Goal: Information Seeking & Learning: Learn about a topic

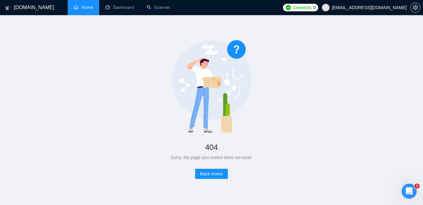
click at [86, 7] on link "Home" at bounding box center [83, 7] width 19 height 5
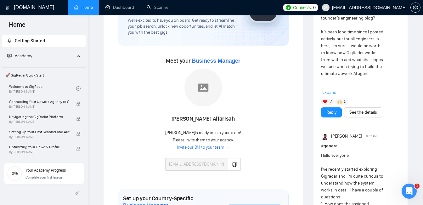
scroll to position [72, 0]
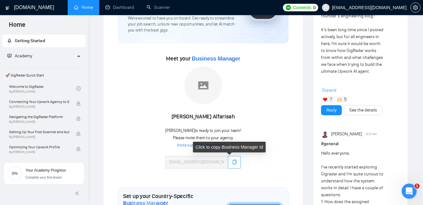
click at [232, 162] on icon "copy" at bounding box center [234, 161] width 5 height 5
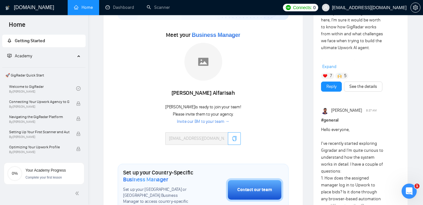
scroll to position [95, 0]
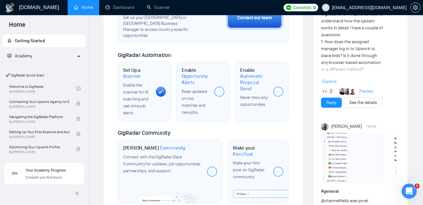
scroll to position [233, 0]
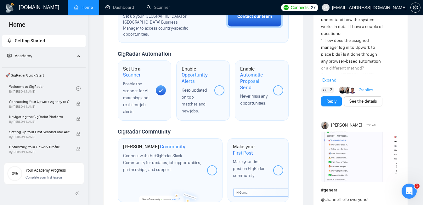
click at [218, 86] on div at bounding box center [219, 90] width 10 height 10
click at [159, 88] on icon at bounding box center [160, 90] width 4 height 4
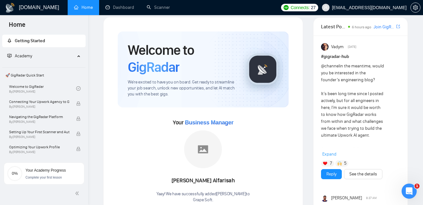
scroll to position [0, 0]
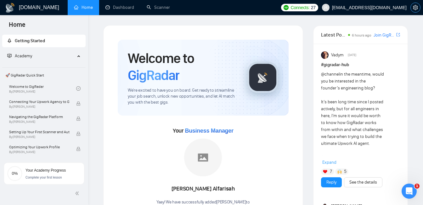
click at [413, 8] on icon "setting" at bounding box center [414, 7] width 5 height 5
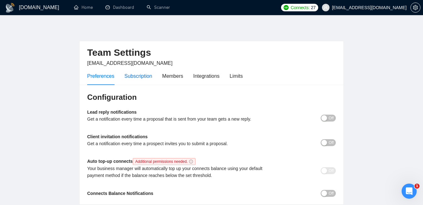
click at [144, 78] on div "Subscription" at bounding box center [138, 76] width 28 height 8
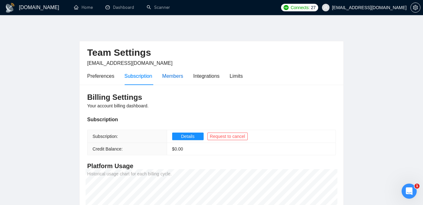
click at [169, 78] on div "Members" at bounding box center [172, 76] width 21 height 8
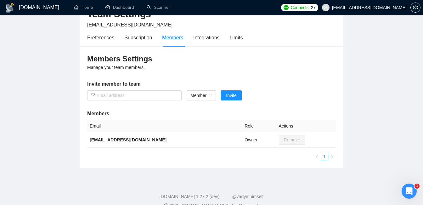
scroll to position [39, 0]
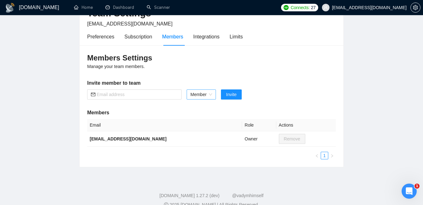
click at [200, 96] on span "Member" at bounding box center [201, 94] width 22 height 9
click at [57, 128] on main "Team Settings al@neo.net.ua Preferences Subscription Members Integrations Limit…" at bounding box center [211, 76] width 402 height 181
click at [211, 36] on div "Integrations" at bounding box center [206, 37] width 26 height 8
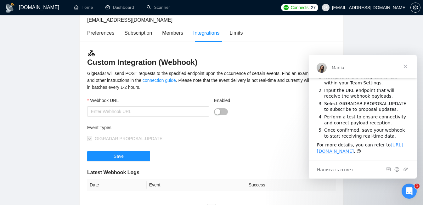
scroll to position [36, 0]
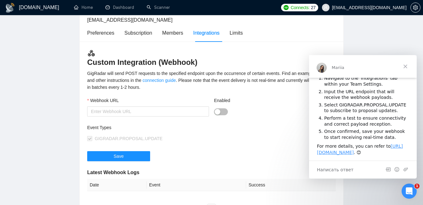
click at [406, 64] on span "Закрыть" at bounding box center [405, 66] width 23 height 23
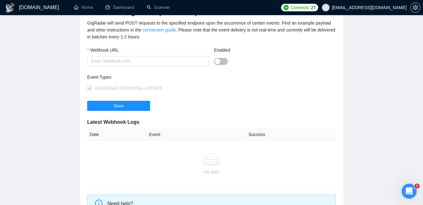
scroll to position [94, 0]
click at [224, 59] on button "Enabled" at bounding box center [221, 60] width 14 height 7
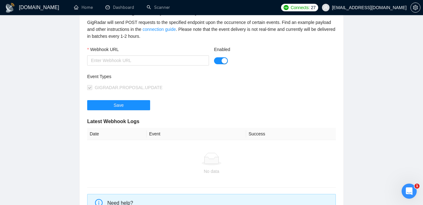
click at [220, 59] on button "Enabled" at bounding box center [221, 60] width 14 height 7
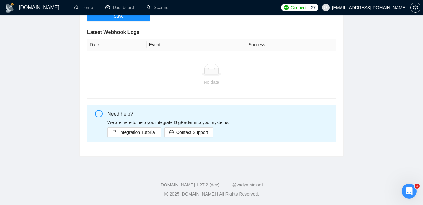
scroll to position [0, 0]
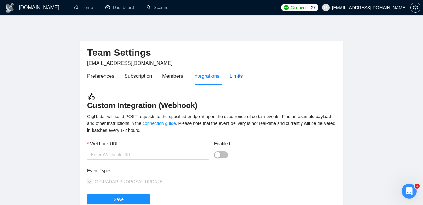
click at [242, 75] on div "Limits" at bounding box center [236, 76] width 13 height 8
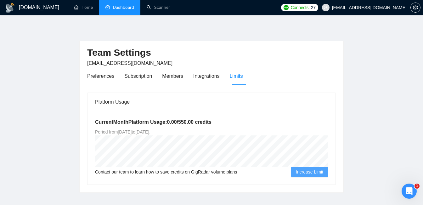
click at [122, 6] on link "Dashboard" at bounding box center [119, 7] width 29 height 5
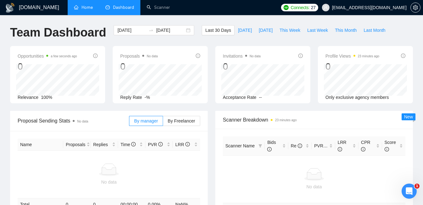
click at [87, 7] on link "Home" at bounding box center [83, 7] width 19 height 5
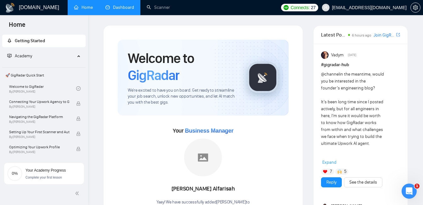
click at [114, 7] on link "Dashboard" at bounding box center [119, 7] width 29 height 5
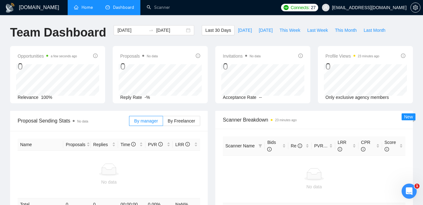
click at [85, 7] on link "Home" at bounding box center [83, 7] width 19 height 5
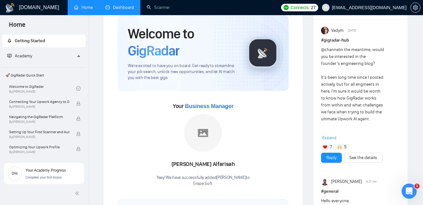
scroll to position [24, 0]
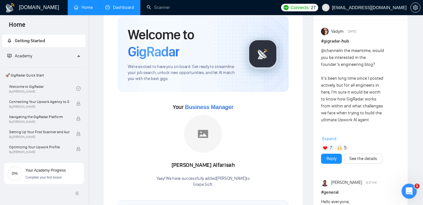
click at [85, 7] on link "Home" at bounding box center [83, 7] width 19 height 5
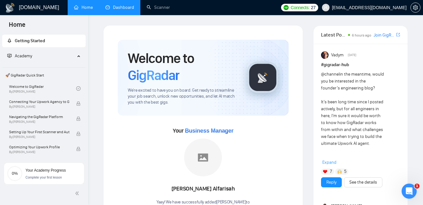
click at [42, 41] on span "Getting Started" at bounding box center [30, 40] width 30 height 5
click at [50, 56] on span "Academy" at bounding box center [41, 56] width 68 height 13
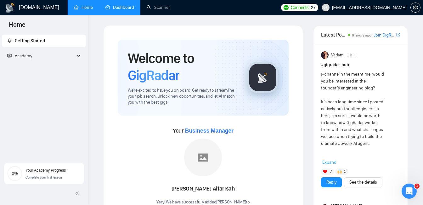
click at [43, 41] on span "Getting Started" at bounding box center [30, 40] width 30 height 5
click at [44, 55] on span "Academy" at bounding box center [41, 56] width 68 height 13
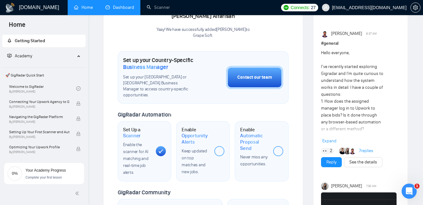
scroll to position [204, 0]
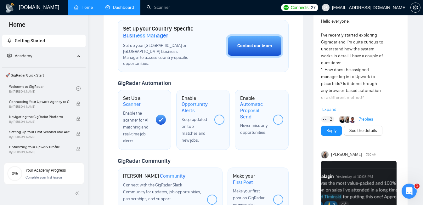
click at [190, 101] on span "Opportunity Alerts" at bounding box center [195, 107] width 28 height 12
click at [190, 120] on span "Keep updated on top matches and new jobs." at bounding box center [193, 130] width 25 height 26
click at [196, 134] on span "Keep updated on top matches and new jobs." at bounding box center [193, 130] width 25 height 26
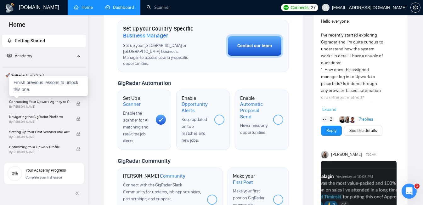
scroll to position [205, 0]
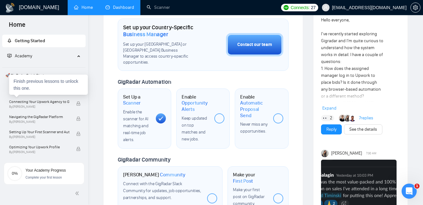
click at [38, 88] on div "Finish previous lessons to unlock this one." at bounding box center [48, 85] width 79 height 20
click at [44, 105] on span "By Vlad Timinsky" at bounding box center [39, 107] width 60 height 4
click at [42, 103] on span "Connecting Your Upwork Agency to GigRadar" at bounding box center [39, 101] width 60 height 6
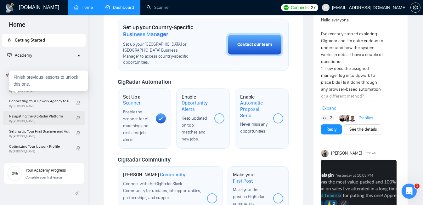
scroll to position [0, 0]
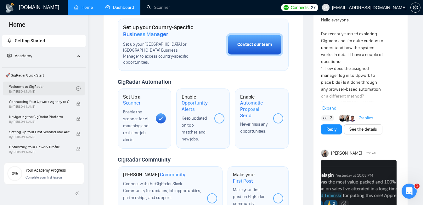
click at [39, 91] on link "Welcome to GigRadar By Vlad Timinsky" at bounding box center [42, 88] width 67 height 14
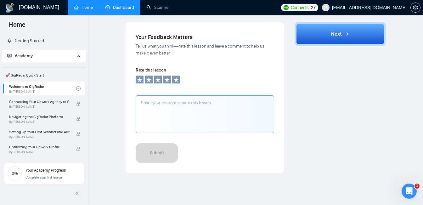
scroll to position [200, 0]
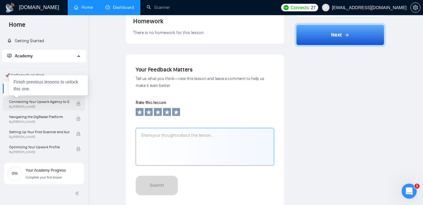
click at [27, 102] on span "Connecting Your Upwork Agency to GigRadar" at bounding box center [39, 101] width 60 height 6
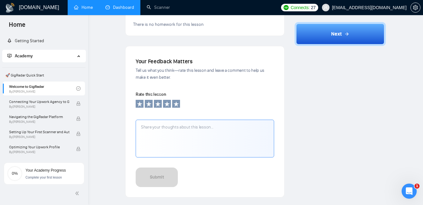
scroll to position [216, 0]
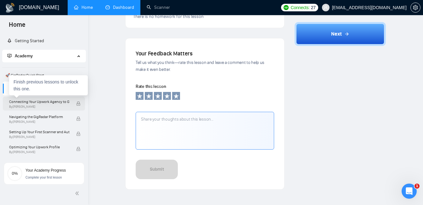
click at [27, 102] on span "Connecting Your Upwork Agency to GigRadar" at bounding box center [39, 101] width 60 height 6
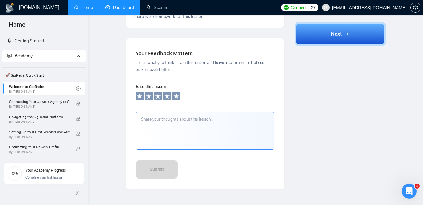
scroll to position [218, 0]
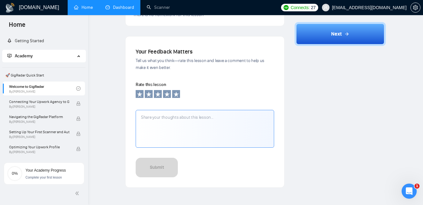
click at [76, 55] on div "Academy" at bounding box center [44, 56] width 84 height 13
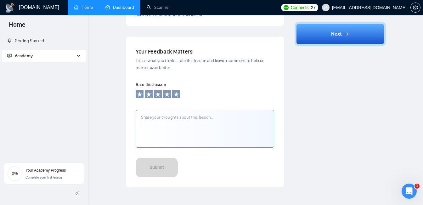
click at [76, 55] on div "Academy" at bounding box center [44, 56] width 84 height 13
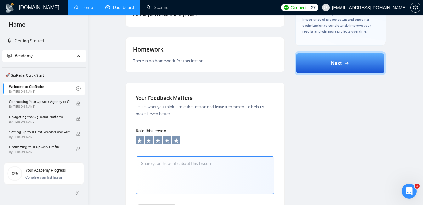
scroll to position [172, 0]
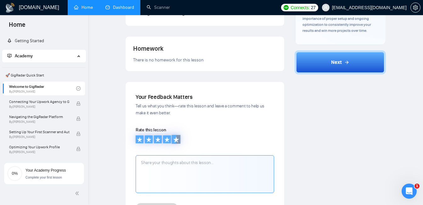
click at [175, 141] on icon at bounding box center [176, 139] width 6 height 6
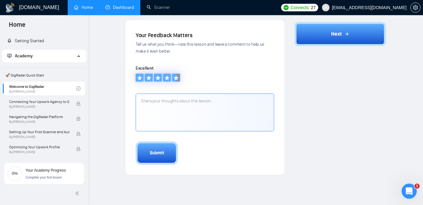
scroll to position [263, 0]
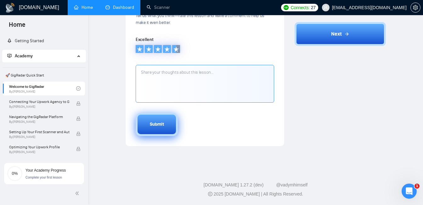
click at [166, 121] on button "Submit" at bounding box center [157, 124] width 42 height 23
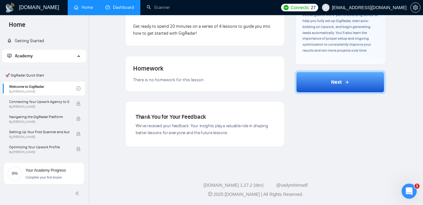
scroll to position [0, 0]
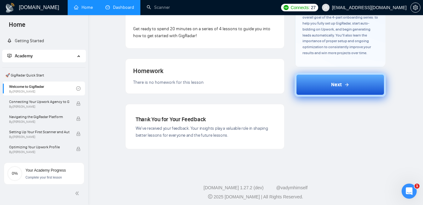
click at [331, 90] on button "Next" at bounding box center [339, 85] width 91 height 24
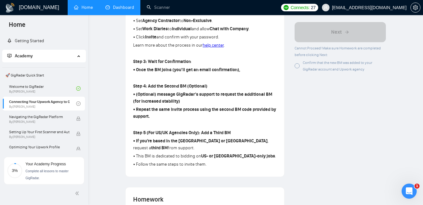
scroll to position [322, 0]
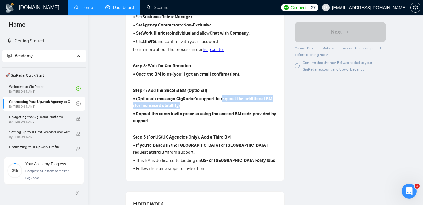
drag, startPoint x: 220, startPoint y: 100, endPoint x: 194, endPoint y: 112, distance: 29.1
click at [194, 112] on div "Step 1: Locate Your BM Code • In your GigRadar dashboard, go to Getting Started…" at bounding box center [204, 30] width 143 height 287
click at [287, 138] on div "Lesson 2 Connecting Your Upwork Agency to GigRadar Learn how to securely link y…" at bounding box center [204, 68] width 169 height 730
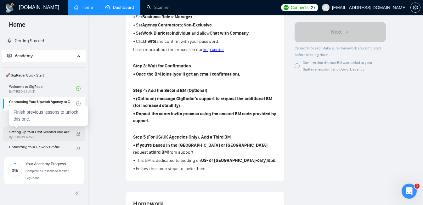
click at [61, 130] on span "Setting Up Your First Scanner and Auto-Bidder" at bounding box center [39, 132] width 60 height 6
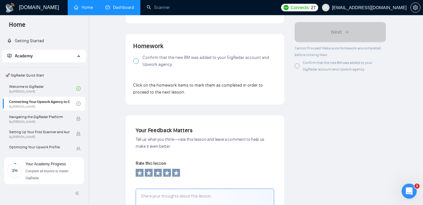
scroll to position [432, 0]
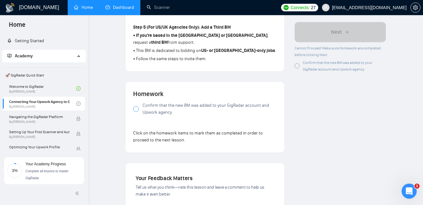
click at [133, 106] on div at bounding box center [136, 109] width 6 height 6
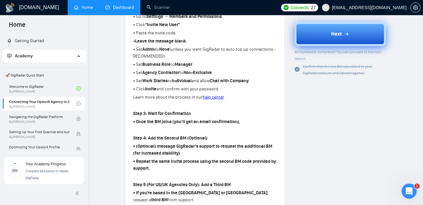
click at [337, 37] on span "Next" at bounding box center [336, 34] width 11 height 8
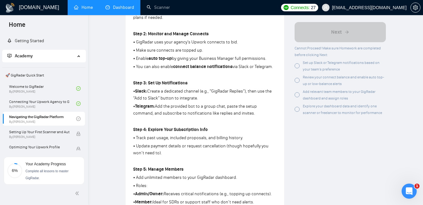
scroll to position [204, 0]
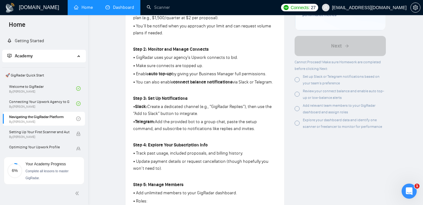
click at [236, 124] on p "• Telegram: Add the provided bot to a group chat, paste the setup command, and …" at bounding box center [204, 125] width 143 height 14
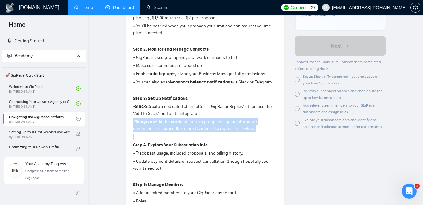
click at [236, 124] on p "• Telegram: Add the provided bot to a group chat, paste the setup command, and …" at bounding box center [204, 125] width 143 height 14
click at [259, 127] on p "• Telegram: Add the provided bot to a group chat, paste the setup command, and …" at bounding box center [204, 125] width 143 height 14
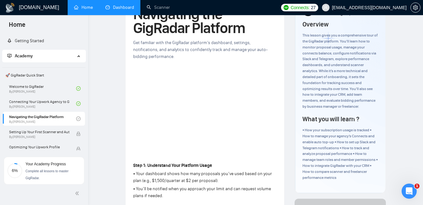
scroll to position [29, 0]
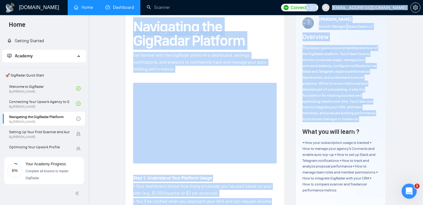
drag, startPoint x: 351, startPoint y: 7, endPoint x: 384, endPoint y: 50, distance: 54.5
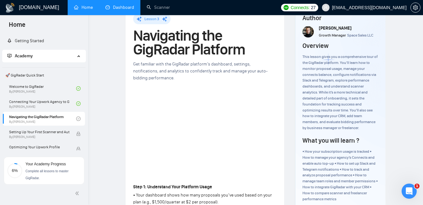
scroll to position [20, 0]
click at [412, 8] on icon "setting" at bounding box center [414, 7] width 5 height 5
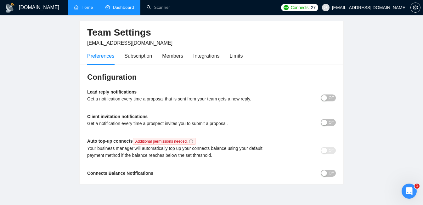
click at [325, 98] on div "button" at bounding box center [324, 98] width 6 height 6
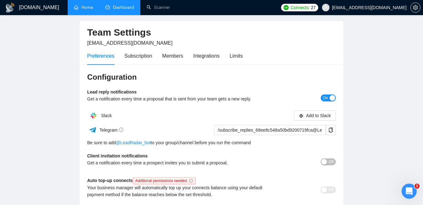
click at [325, 99] on span "On" at bounding box center [325, 97] width 5 height 7
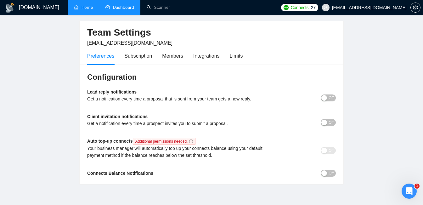
click at [327, 128] on div "Client invitation notifications Get a notification every time a prospect invite…" at bounding box center [211, 122] width 248 height 18
click at [326, 125] on button "Off" at bounding box center [327, 122] width 15 height 7
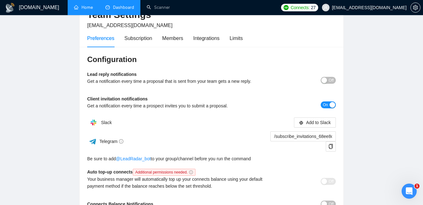
scroll to position [37, 0]
click at [287, 137] on input "/subscribe_invitations_68ee8c548a50bd9200719fca@LeadRadar_bot" at bounding box center [302, 136] width 65 height 10
click at [328, 105] on button "On" at bounding box center [327, 105] width 15 height 7
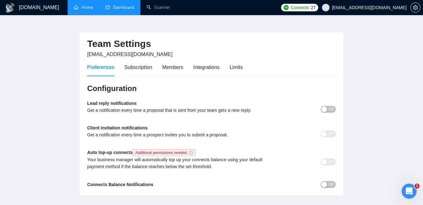
scroll to position [5, 0]
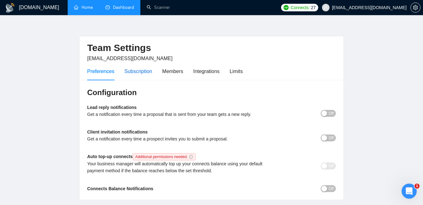
click at [144, 69] on div "Subscription" at bounding box center [138, 71] width 28 height 8
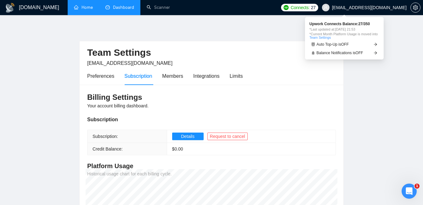
click at [309, 6] on span "Connects:" at bounding box center [299, 7] width 19 height 7
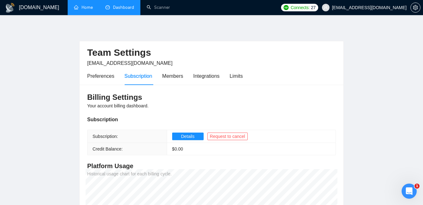
scroll to position [5, 0]
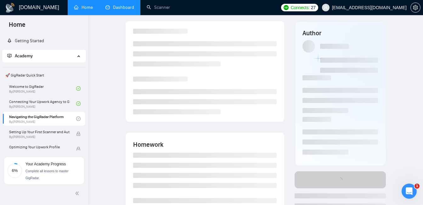
scroll to position [108, 0]
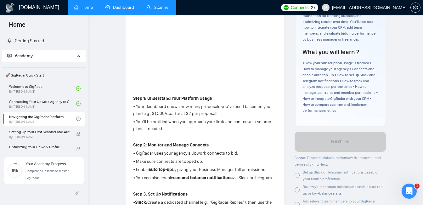
click at [158, 5] on link "Scanner" at bounding box center [158, 7] width 23 height 5
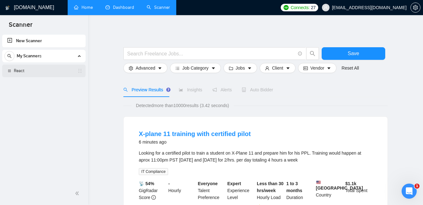
click at [49, 73] on link "React" at bounding box center [44, 70] width 60 height 13
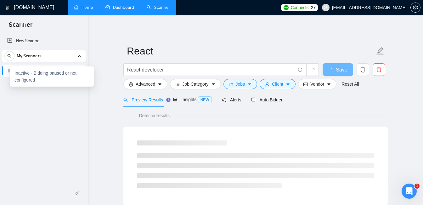
click at [9, 70] on div at bounding box center [10, 71] width 4 height 4
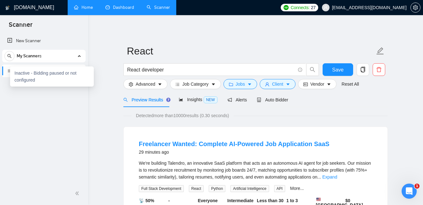
click at [9, 70] on div at bounding box center [10, 71] width 4 height 4
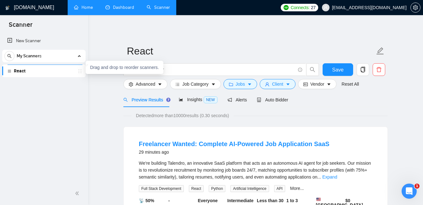
drag, startPoint x: 80, startPoint y: 71, endPoint x: 301, endPoint y: 112, distance: 224.8
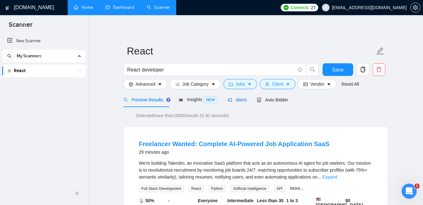
click at [236, 99] on span "Alerts" at bounding box center [236, 99] width 19 height 5
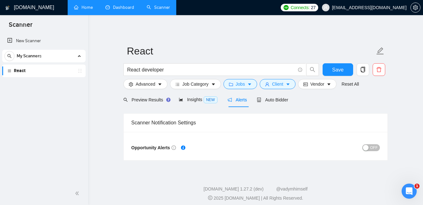
click at [370, 149] on button "OFF" at bounding box center [371, 147] width 18 height 7
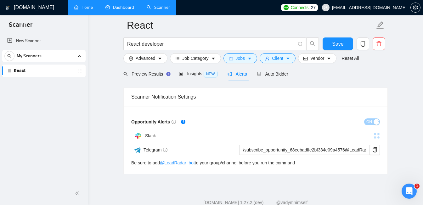
scroll to position [32, 0]
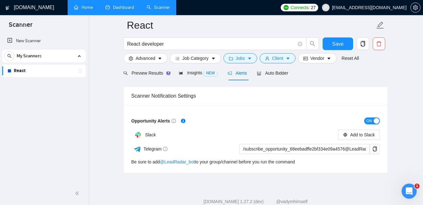
click at [191, 161] on link "@ LeadRadar_bot" at bounding box center [177, 161] width 35 height 5
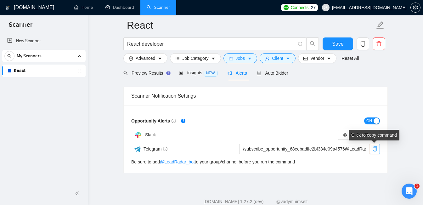
click at [375, 149] on icon "copy" at bounding box center [374, 148] width 5 height 5
click at [374, 148] on icon "copy" at bounding box center [374, 148] width 5 height 5
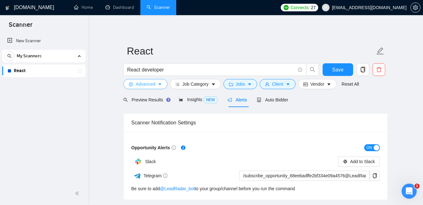
click at [159, 83] on icon "caret-down" at bounding box center [159, 84] width 3 height 2
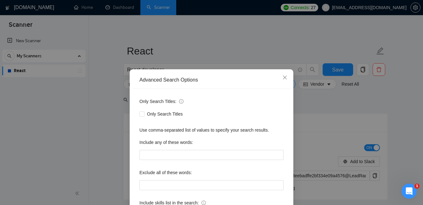
click at [113, 63] on div "Advanced Search Options Only Search Titles: Only Search Titles Use comma-separa…" at bounding box center [211, 102] width 423 height 205
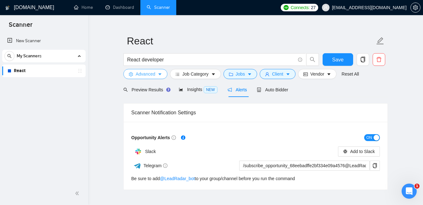
scroll to position [48, 0]
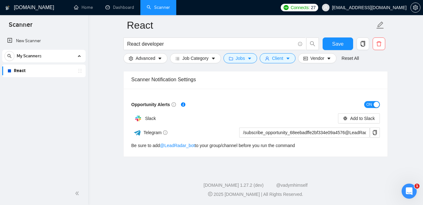
click at [156, 163] on div "[DOMAIN_NAME] Home Dashboard Scanner Connects: 27 [EMAIL_ADDRESS][DOMAIN_NAME] …" at bounding box center [255, 78] width 335 height 253
click at [281, 58] on span "Client" at bounding box center [277, 58] width 11 height 7
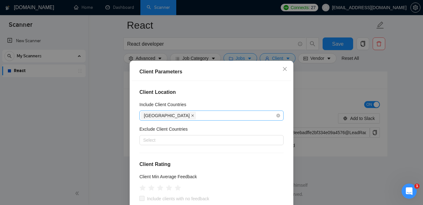
click at [191, 114] on icon "close" at bounding box center [192, 115] width 3 height 3
click at [285, 69] on icon "close" at bounding box center [284, 68] width 5 height 5
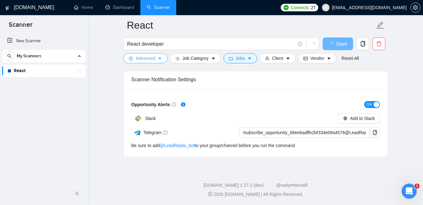
click at [158, 59] on icon "caret-down" at bounding box center [160, 58] width 4 height 4
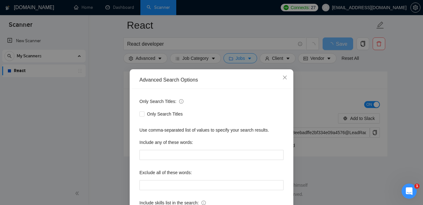
click at [100, 72] on div "Advanced Search Options Only Search Titles: Only Search Titles Use comma-separa…" at bounding box center [211, 102] width 423 height 205
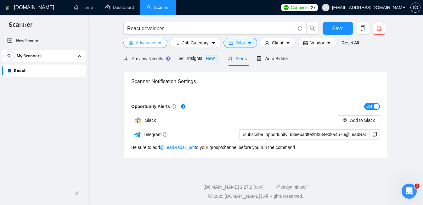
scroll to position [0, 0]
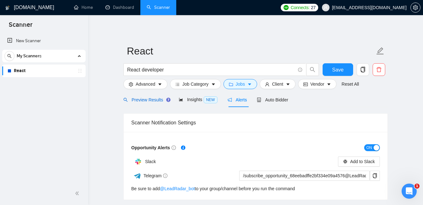
click at [141, 98] on span "Preview Results" at bounding box center [145, 99] width 45 height 5
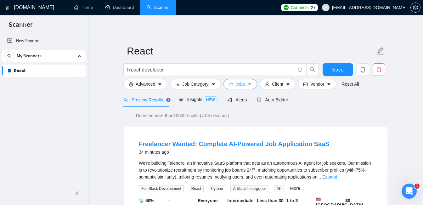
click at [252, 81] on button "Jobs" at bounding box center [240, 84] width 34 height 10
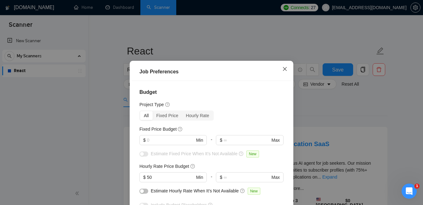
click at [284, 67] on icon "close" at bounding box center [284, 68] width 5 height 5
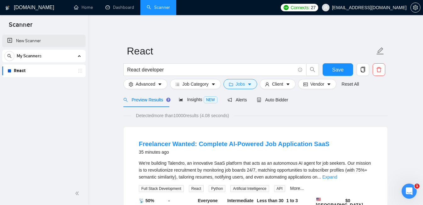
click at [25, 40] on link "New Scanner" at bounding box center [43, 41] width 73 height 13
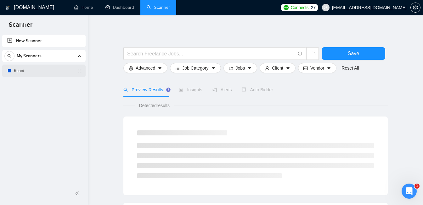
click at [42, 68] on link "React" at bounding box center [44, 70] width 60 height 13
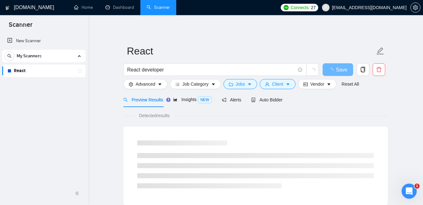
click at [50, 57] on div "My Scanners" at bounding box center [43, 56] width 79 height 13
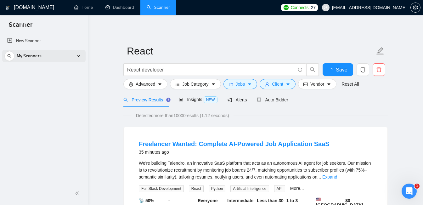
click at [47, 57] on div "My Scanners" at bounding box center [43, 56] width 79 height 13
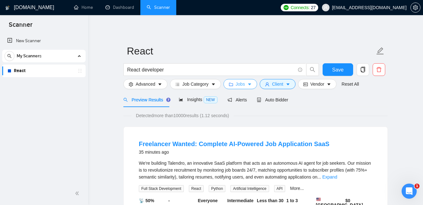
click at [251, 84] on icon "caret-down" at bounding box center [249, 84] width 3 height 2
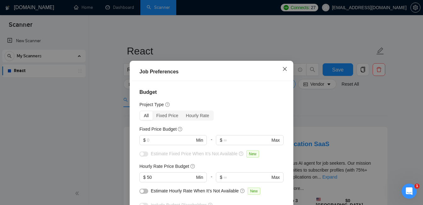
click at [286, 69] on icon "close" at bounding box center [284, 68] width 5 height 5
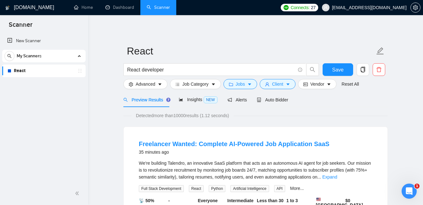
click at [291, 91] on form "React React developer Save Advanced Job Category Jobs Client Vendor Reset All" at bounding box center [255, 66] width 264 height 51
click at [289, 86] on icon "caret-down" at bounding box center [287, 84] width 4 height 4
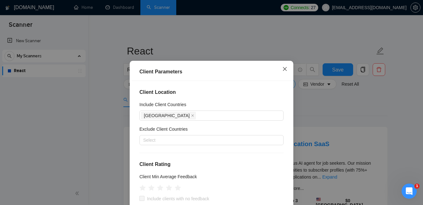
click at [284, 67] on icon "close" at bounding box center [284, 68] width 5 height 5
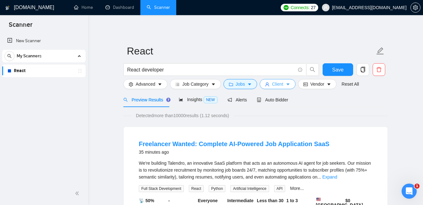
click at [289, 83] on icon "caret-down" at bounding box center [287, 84] width 3 height 2
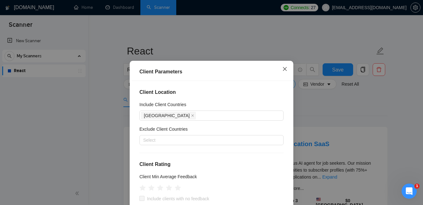
click at [285, 68] on icon "close" at bounding box center [285, 69] width 4 height 4
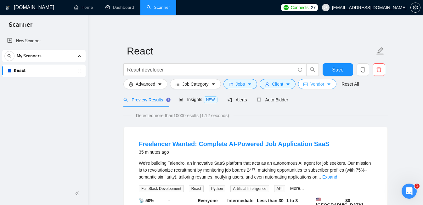
click at [330, 84] on icon "caret-down" at bounding box center [328, 84] width 4 height 4
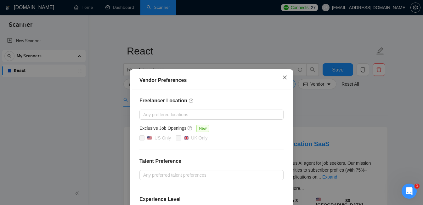
click at [285, 77] on icon "close" at bounding box center [285, 77] width 4 height 4
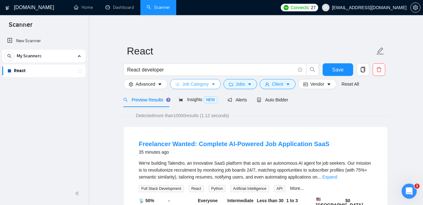
click at [185, 85] on span "Job Category" at bounding box center [195, 83] width 26 height 7
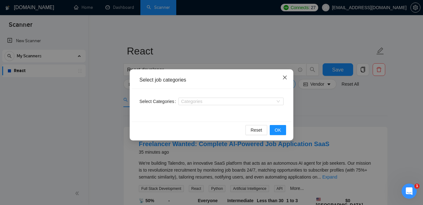
click at [285, 75] on icon "close" at bounding box center [284, 77] width 5 height 5
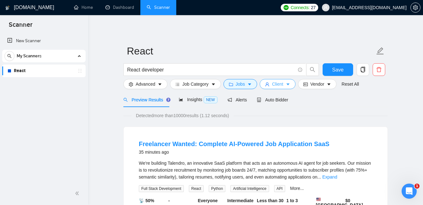
click at [283, 82] on span "Client" at bounding box center [277, 83] width 11 height 7
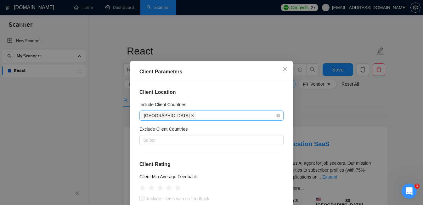
click at [191, 114] on icon "close" at bounding box center [192, 115] width 3 height 3
click at [286, 68] on icon "close" at bounding box center [284, 68] width 5 height 5
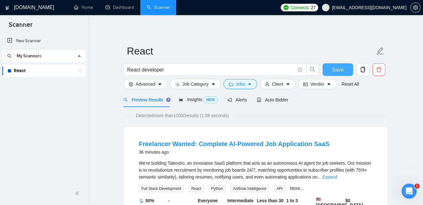
click at [332, 72] on span "Save" at bounding box center [337, 70] width 11 height 8
click at [283, 83] on span "Client" at bounding box center [277, 83] width 11 height 7
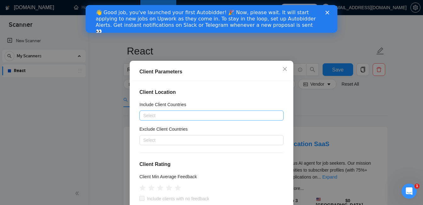
click at [316, 103] on div "Client Parameters Client Location Include Client Countries Select Exclude Clien…" at bounding box center [211, 102] width 423 height 205
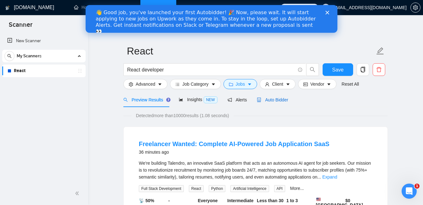
click at [265, 98] on span "Auto Bidder" at bounding box center [272, 99] width 31 height 5
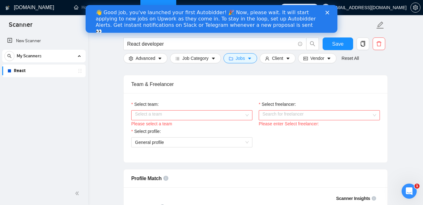
scroll to position [337, 0]
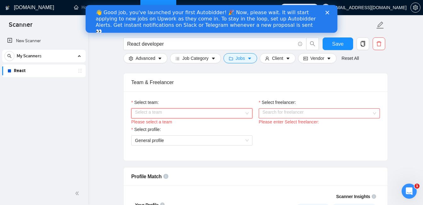
click at [244, 118] on div "Select a team" at bounding box center [191, 113] width 121 height 10
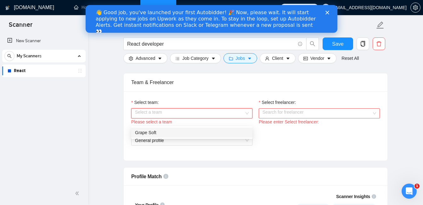
click at [242, 130] on div "Grape Soft" at bounding box center [191, 132] width 113 height 7
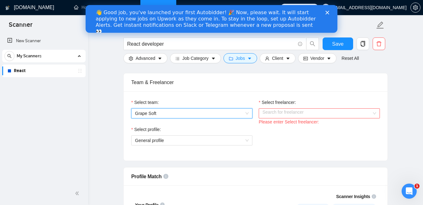
click at [295, 118] on input "Select freelancer:" at bounding box center [316, 112] width 109 height 9
click at [295, 99] on div "Select team: Grape Soft Select freelancer: Search for freelancer Please enter S…" at bounding box center [255, 125] width 263 height 69
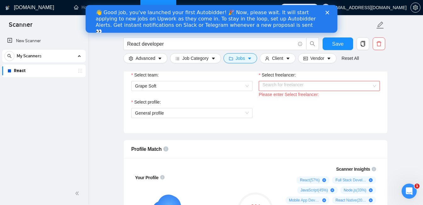
scroll to position [368, 0]
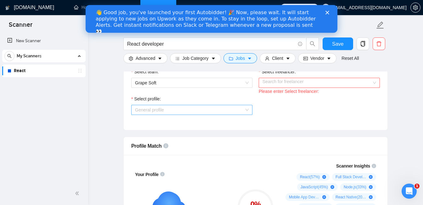
click at [246, 114] on span "General profile" at bounding box center [191, 109] width 113 height 9
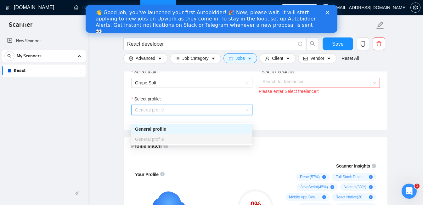
click at [233, 140] on div "General profile" at bounding box center [191, 139] width 113 height 7
click at [231, 132] on div "General profile" at bounding box center [191, 128] width 113 height 7
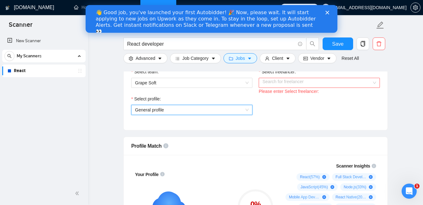
click at [281, 130] on div "Select team: Grape Soft Select freelancer: Search for freelancer Please enter S…" at bounding box center [255, 95] width 263 height 69
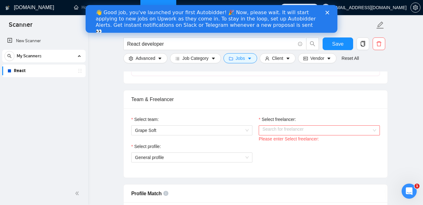
scroll to position [318, 0]
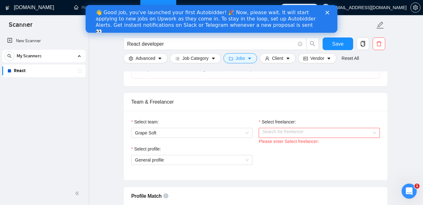
click at [280, 137] on input "Select freelancer:" at bounding box center [316, 132] width 109 height 9
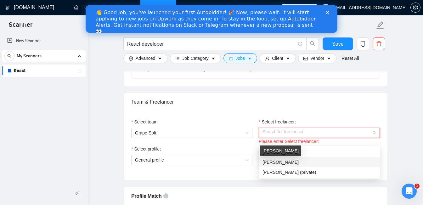
click at [283, 160] on span "[PERSON_NAME]" at bounding box center [280, 161] width 36 height 5
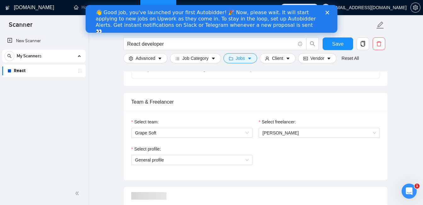
click at [284, 172] on div "Select profile: General profile" at bounding box center [255, 158] width 255 height 27
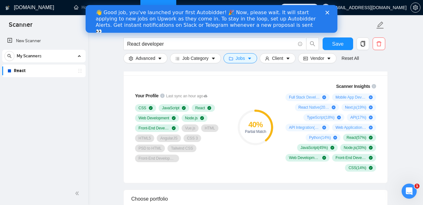
scroll to position [448, 0]
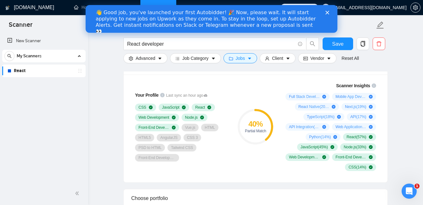
click at [255, 158] on div "40 % Partial Match" at bounding box center [255, 126] width 42 height 96
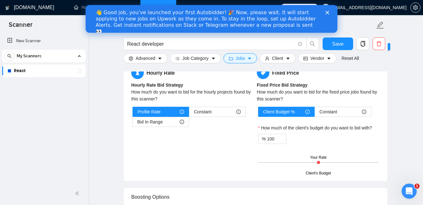
scroll to position [1055, 0]
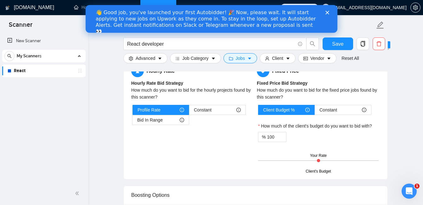
click at [325, 13] on icon "Закрыть" at bounding box center [327, 13] width 4 height 4
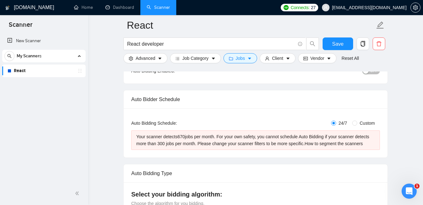
scroll to position [0, 0]
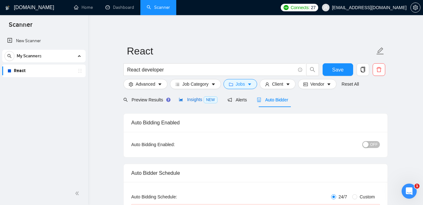
click at [195, 98] on span "Insights NEW" at bounding box center [198, 99] width 38 height 5
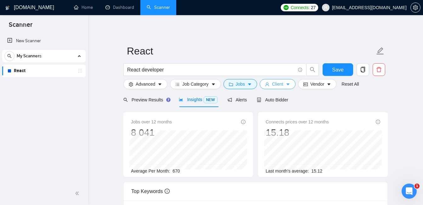
click at [275, 82] on span "Client" at bounding box center [277, 83] width 11 height 7
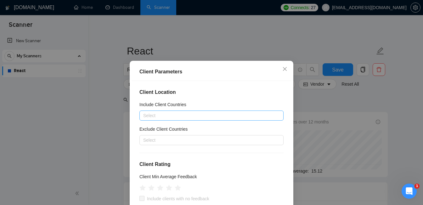
click at [319, 98] on div "Client Parameters Client Location Include Client Countries Select Exclude Clien…" at bounding box center [211, 102] width 423 height 205
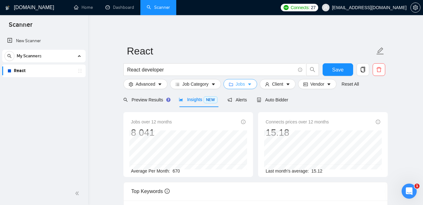
click at [251, 83] on icon "caret-down" at bounding box center [249, 84] width 4 height 4
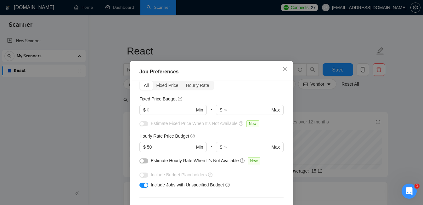
scroll to position [33, 0]
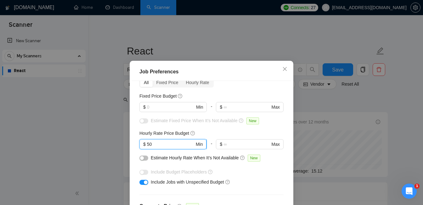
click at [148, 143] on input "50" at bounding box center [170, 144] width 47 height 7
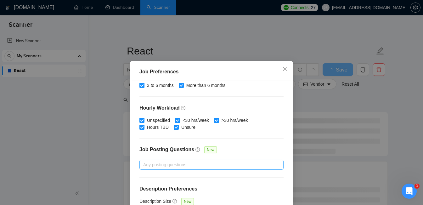
scroll to position [47, 0]
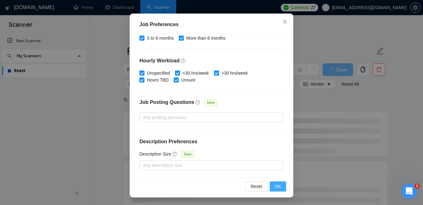
type input "30"
click at [276, 185] on span "OK" at bounding box center [277, 186] width 6 height 7
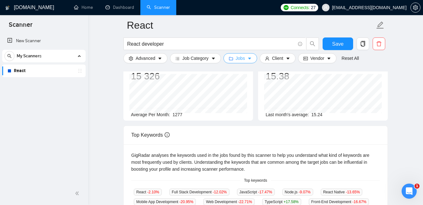
scroll to position [0, 0]
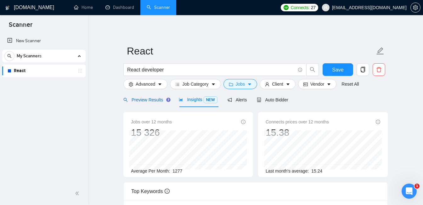
click at [158, 97] on span "Preview Results" at bounding box center [145, 99] width 45 height 5
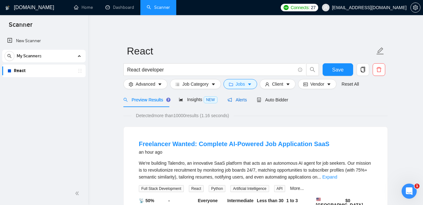
click at [244, 99] on span "Alerts" at bounding box center [236, 99] width 19 height 5
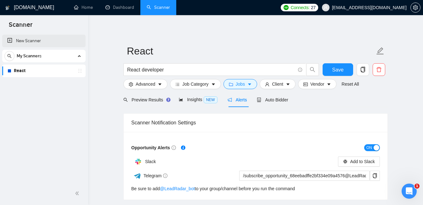
click at [33, 41] on link "New Scanner" at bounding box center [43, 41] width 73 height 13
click at [331, 68] on button "Save" at bounding box center [337, 69] width 30 height 13
click at [34, 40] on link "New Scanner" at bounding box center [43, 41] width 73 height 13
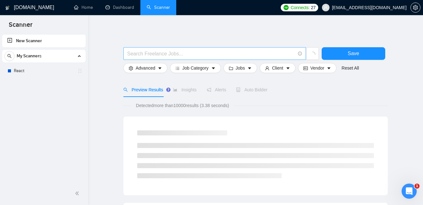
click at [152, 53] on input "text" at bounding box center [211, 54] width 168 height 8
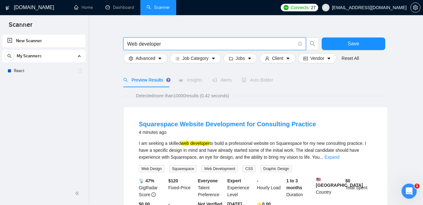
scroll to position [14, 0]
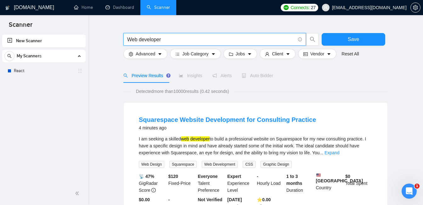
click at [129, 38] on input "Web developer" at bounding box center [211, 40] width 168 height 8
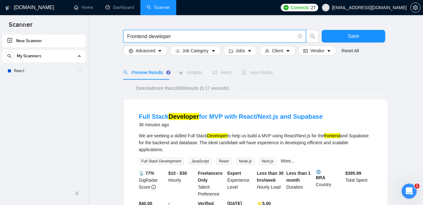
scroll to position [0, 0]
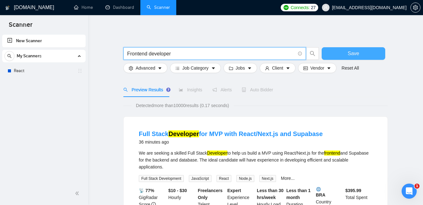
type input "Frontend developer"
click at [361, 51] on button "Save" at bounding box center [353, 53] width 64 height 13
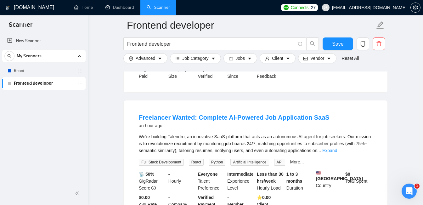
scroll to position [166, 0]
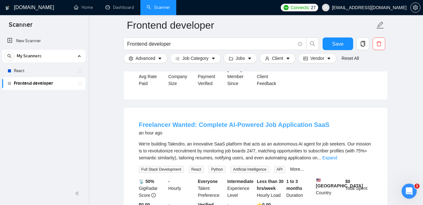
click at [305, 123] on link "Freelancer Wanted: Complete AI-Powered Job Application SaaS" at bounding box center [234, 124] width 191 height 7
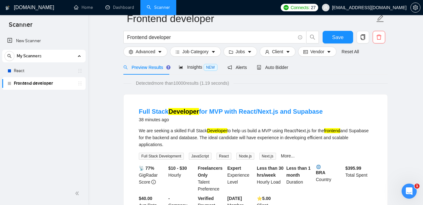
scroll to position [0, 0]
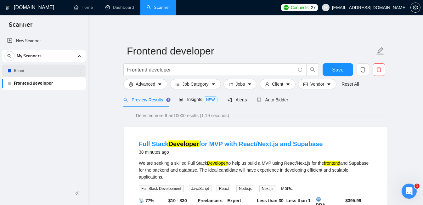
click at [43, 69] on link "React" at bounding box center [44, 70] width 60 height 13
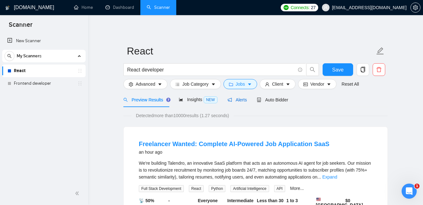
click at [245, 101] on span "Alerts" at bounding box center [236, 99] width 19 height 5
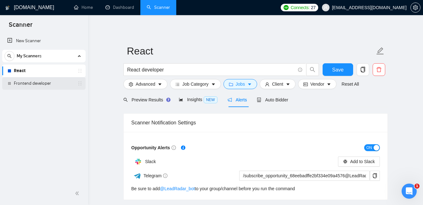
click at [47, 82] on link "Frontend developer" at bounding box center [44, 83] width 60 height 13
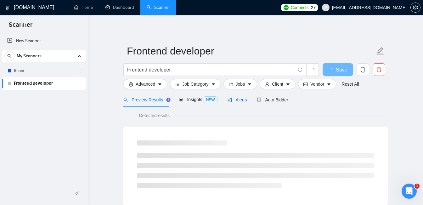
click at [246, 99] on span "Alerts" at bounding box center [236, 99] width 19 height 5
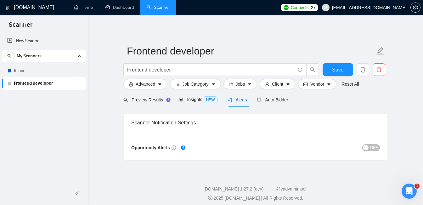
click at [378, 147] on button "OFF" at bounding box center [371, 147] width 18 height 7
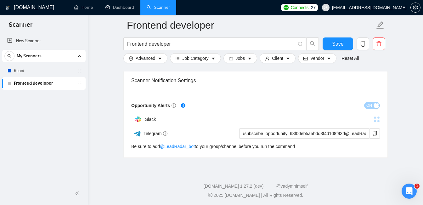
scroll to position [48, 0]
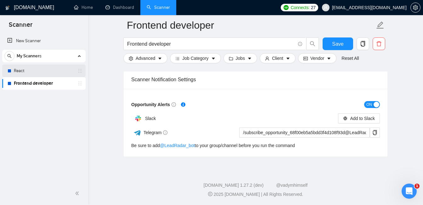
click at [22, 69] on link "React" at bounding box center [44, 70] width 60 height 13
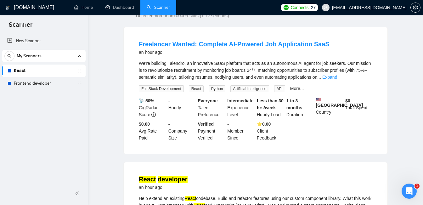
scroll to position [22, 0]
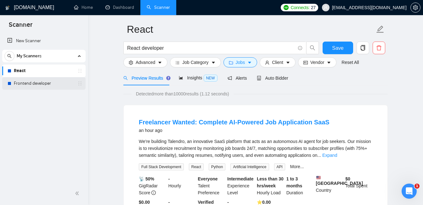
click at [40, 80] on link "Frontend developer" at bounding box center [44, 83] width 60 height 13
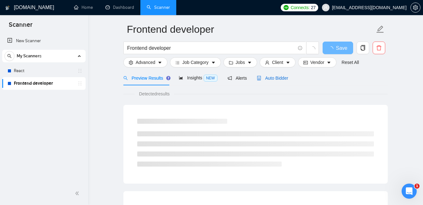
click at [278, 78] on span "Auto Bidder" at bounding box center [272, 77] width 31 height 5
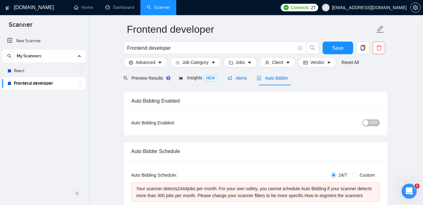
click at [242, 78] on span "Alerts" at bounding box center [236, 77] width 19 height 5
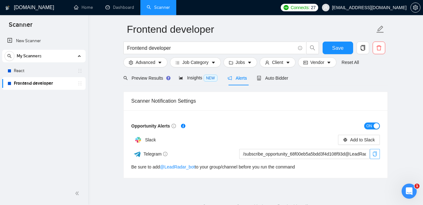
click at [373, 152] on icon "copy" at bounding box center [375, 153] width 4 height 5
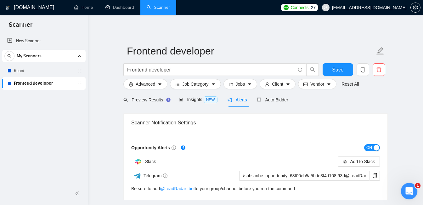
click at [405, 196] on div "Открыть службу сообщений Intercom" at bounding box center [407, 190] width 21 height 21
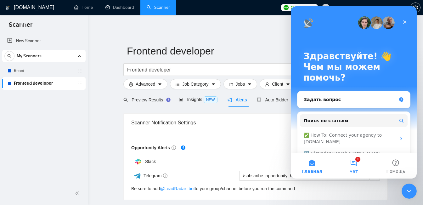
click at [354, 164] on button "1 Чат" at bounding box center [353, 165] width 42 height 25
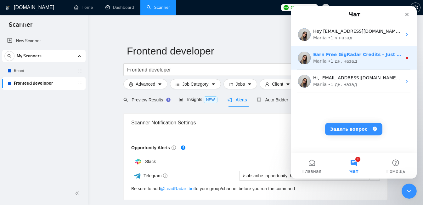
click at [373, 58] on div "Mariia • 1 дн. назад" at bounding box center [357, 61] width 89 height 7
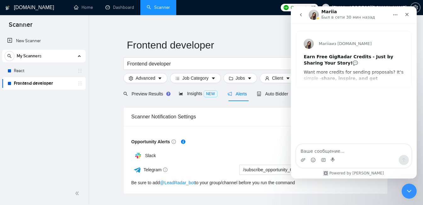
scroll to position [2, 0]
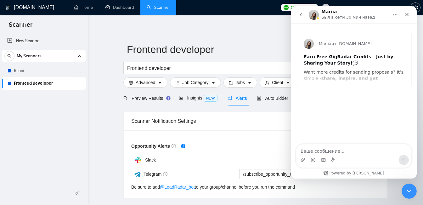
click at [300, 19] on button "go back" at bounding box center [301, 15] width 12 height 12
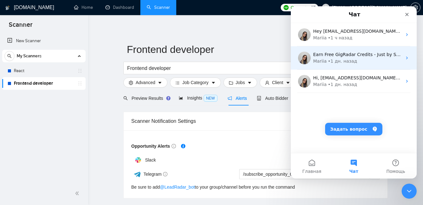
click at [321, 50] on div "Earn Free GigRadar Credits - Just by Sharing Your Story! 💬 Want more credits fo…" at bounding box center [353, 57] width 126 height 23
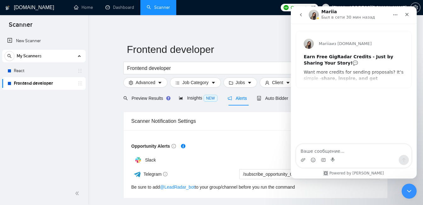
click at [300, 15] on icon "go back" at bounding box center [301, 14] width 2 height 3
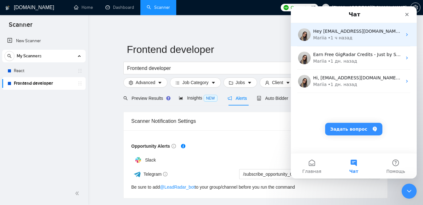
click at [355, 39] on div "Mariia • 1 ч назад" at bounding box center [357, 38] width 89 height 7
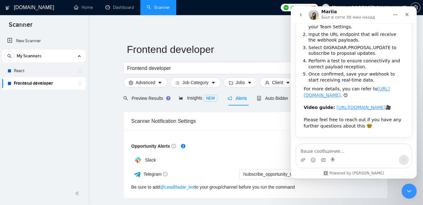
scroll to position [100, 0]
click at [300, 13] on icon "go back" at bounding box center [300, 14] width 5 height 5
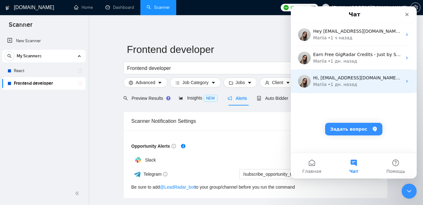
click at [354, 85] on div "Mariia • 1 дн. назад" at bounding box center [357, 84] width 89 height 7
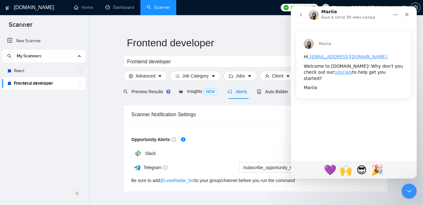
scroll to position [9, 0]
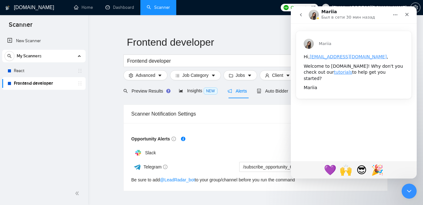
click at [302, 13] on icon "go back" at bounding box center [300, 14] width 5 height 5
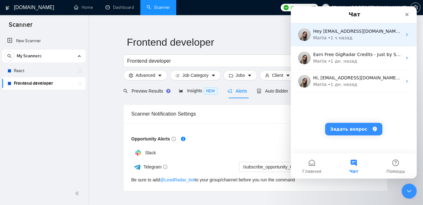
click at [341, 36] on div "• 1 ч назад" at bounding box center [340, 38] width 25 height 7
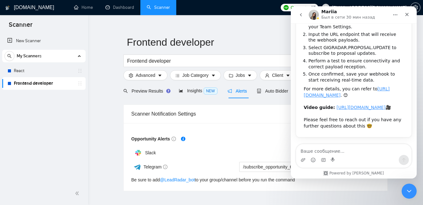
scroll to position [100, 0]
click at [300, 14] on icon "go back" at bounding box center [300, 14] width 5 height 5
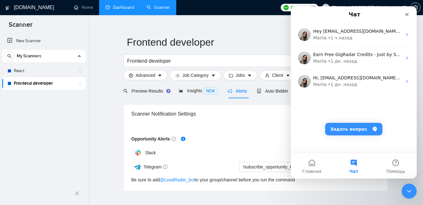
click at [122, 8] on link "Dashboard" at bounding box center [119, 7] width 29 height 5
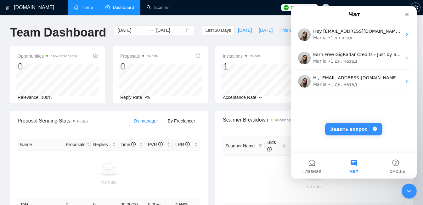
click at [88, 9] on link "Home" at bounding box center [83, 7] width 19 height 5
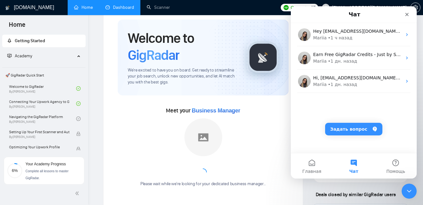
scroll to position [21, 0]
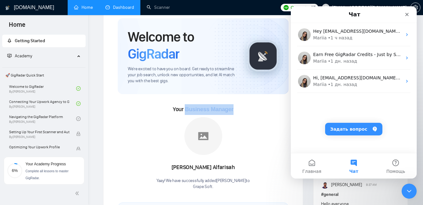
drag, startPoint x: 240, startPoint y: 110, endPoint x: 185, endPoint y: 107, distance: 54.4
click at [185, 107] on div "Your Business Manager [PERSON_NAME] Yaay! We have successfully added [PERSON_NA…" at bounding box center [203, 147] width 171 height 86
copy span "Business Manager"
click at [355, 161] on button "Чат" at bounding box center [353, 165] width 42 height 25
click at [310, 163] on button "Главная" at bounding box center [311, 165] width 42 height 25
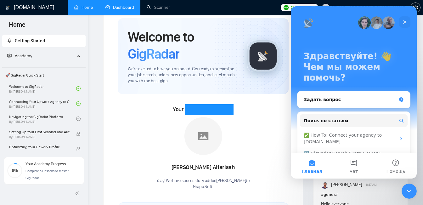
scroll to position [42, 0]
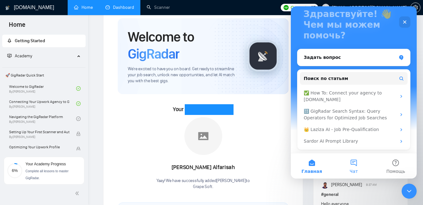
click at [354, 165] on button "Чат" at bounding box center [353, 165] width 42 height 25
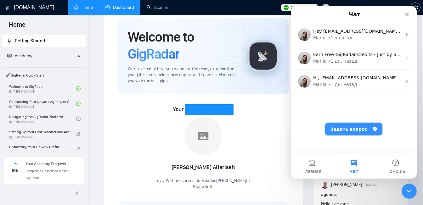
click at [356, 125] on button "Задать вопрос" at bounding box center [353, 129] width 57 height 13
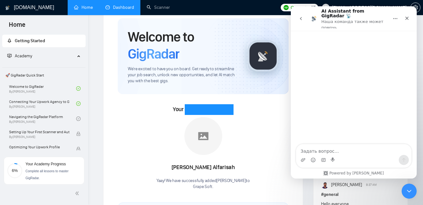
type textarea "H"
type textarea "Business Manager"
click at [301, 16] on icon "go back" at bounding box center [300, 18] width 5 height 5
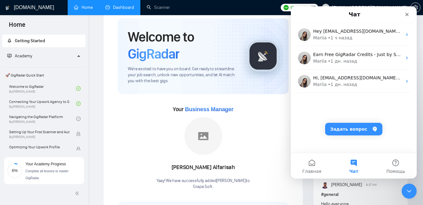
click at [252, 123] on div "Your Business Manager [PERSON_NAME] Yaay! We have successfully added [PERSON_NA…" at bounding box center [203, 147] width 171 height 86
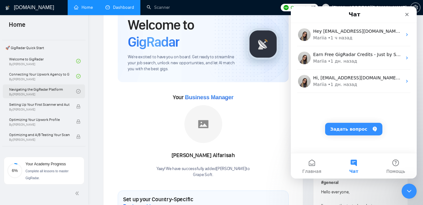
scroll to position [34, 0]
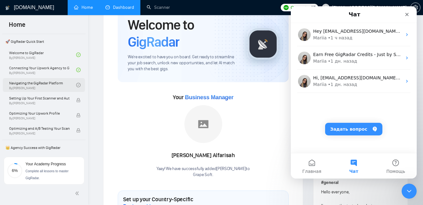
click at [42, 84] on link "Navigating the GigRadar Platform By [PERSON_NAME]" at bounding box center [42, 85] width 67 height 14
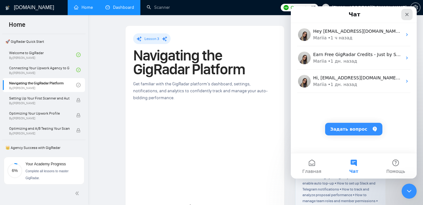
click at [405, 15] on icon "Закрыть" at bounding box center [406, 14] width 5 height 5
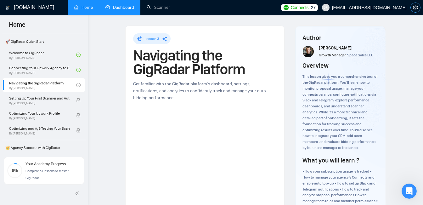
click at [414, 9] on icon "setting" at bounding box center [414, 7] width 5 height 5
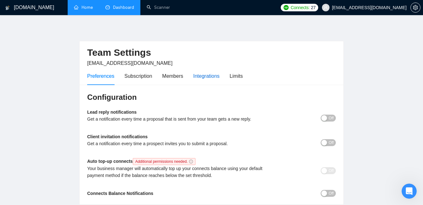
click at [211, 72] on div "Integrations" at bounding box center [206, 76] width 26 height 8
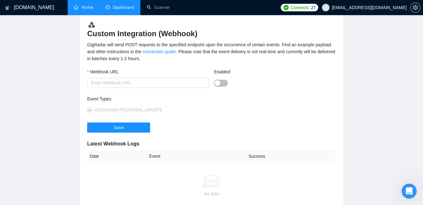
scroll to position [74, 0]
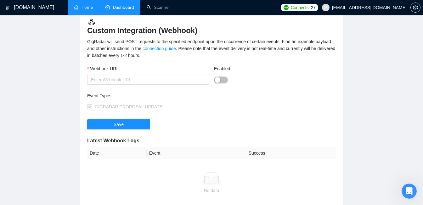
click at [220, 76] on div at bounding box center [275, 79] width 122 height 7
click at [220, 77] on div "button" at bounding box center [217, 80] width 6 height 6
click at [220, 79] on button "Enabled" at bounding box center [221, 79] width 14 height 7
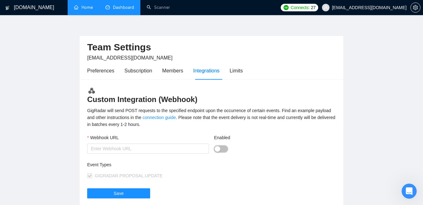
scroll to position [0, 0]
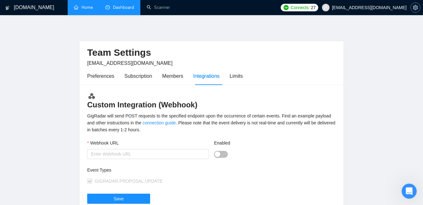
click at [416, 11] on button "button" at bounding box center [415, 8] width 10 height 10
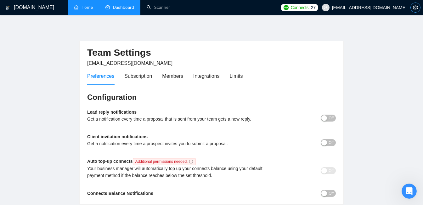
click at [414, 8] on icon "setting" at bounding box center [414, 7] width 5 height 5
click at [213, 75] on div "Integrations" at bounding box center [206, 76] width 26 height 8
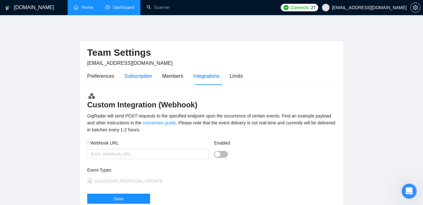
click at [133, 74] on div "Subscription" at bounding box center [138, 76] width 28 height 8
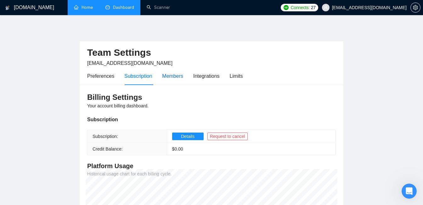
click at [180, 76] on div "Members" at bounding box center [172, 76] width 21 height 8
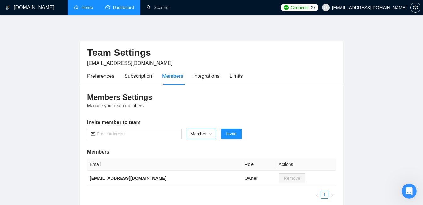
click at [205, 136] on span "Member" at bounding box center [201, 133] width 22 height 9
click at [224, 102] on div "Members Settings Manage your team members. Invite member to team Member Invite …" at bounding box center [211, 145] width 263 height 121
click at [216, 73] on div "Integrations" at bounding box center [206, 76] width 26 height 8
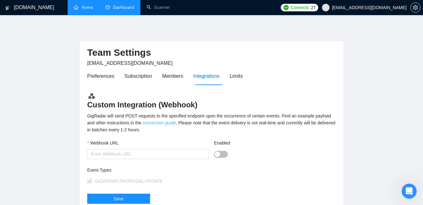
click at [176, 122] on link "connection guide" at bounding box center [158, 122] width 33 height 5
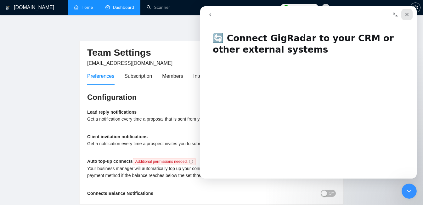
click at [405, 12] on icon "Закрыть" at bounding box center [406, 14] width 5 height 5
